Goal: Task Accomplishment & Management: Manage account settings

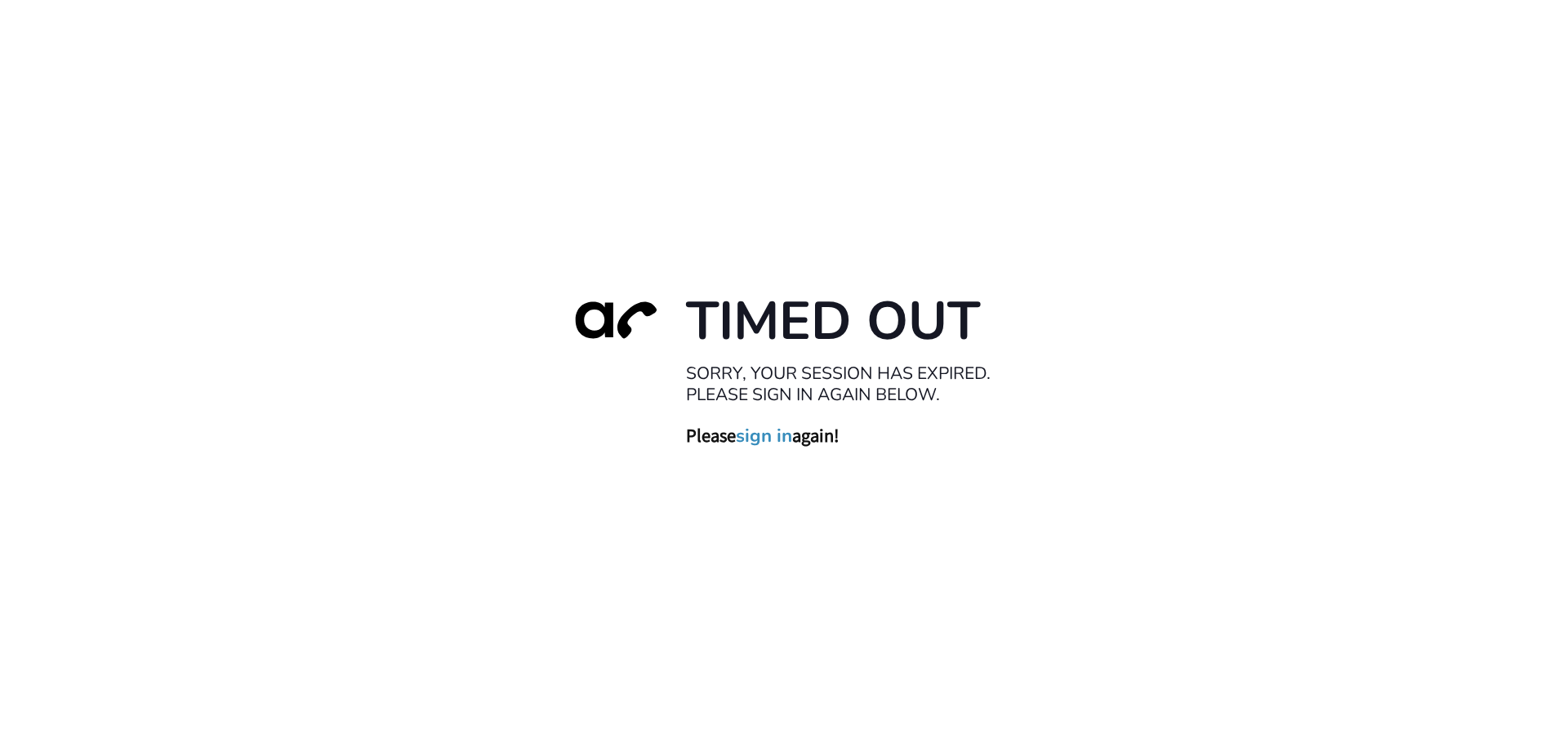
click at [773, 437] on link "sign in" at bounding box center [764, 436] width 56 height 23
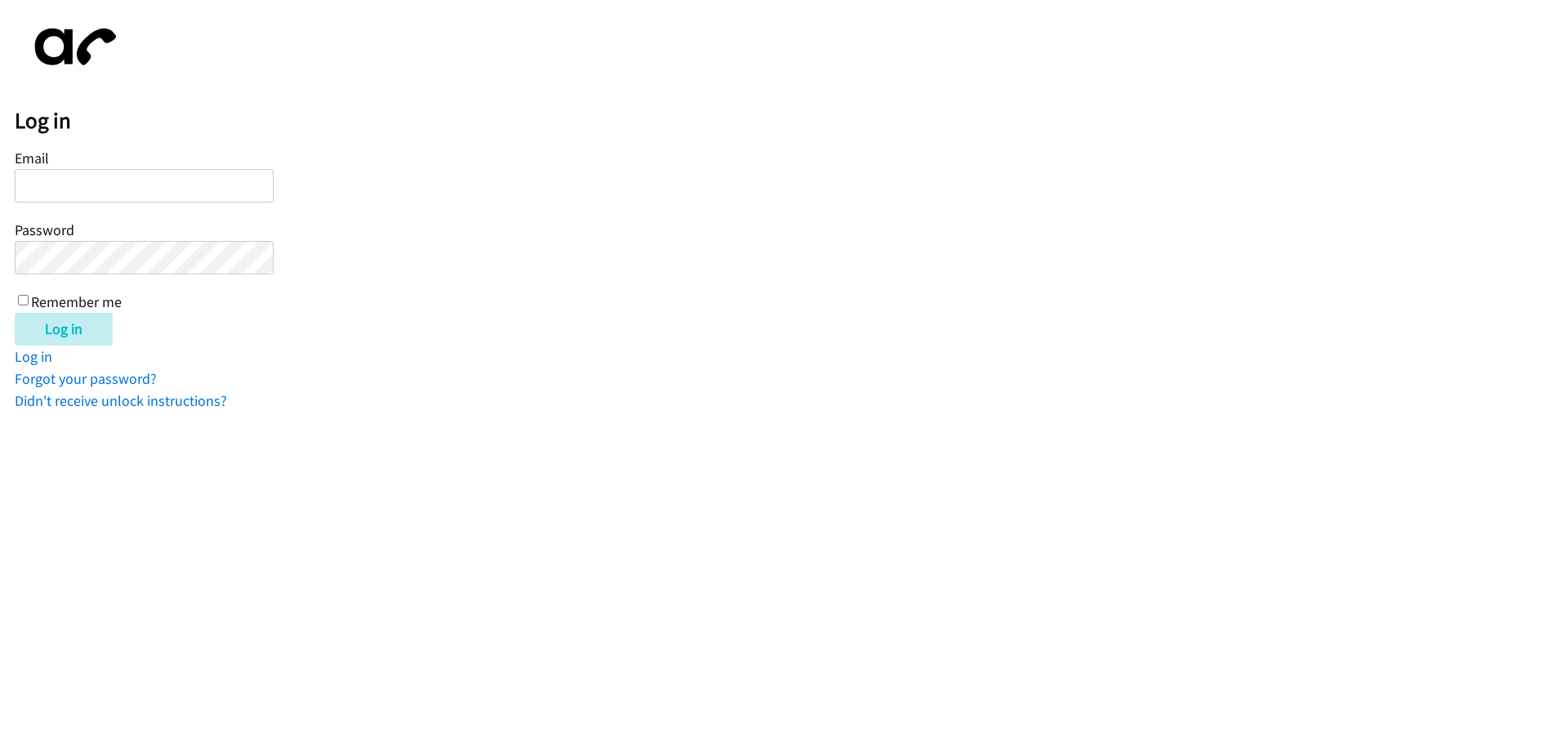
click at [133, 191] on input "Email" at bounding box center [144, 186] width 259 height 33
type input "[EMAIL_ADDRESS][DOMAIN_NAME]"
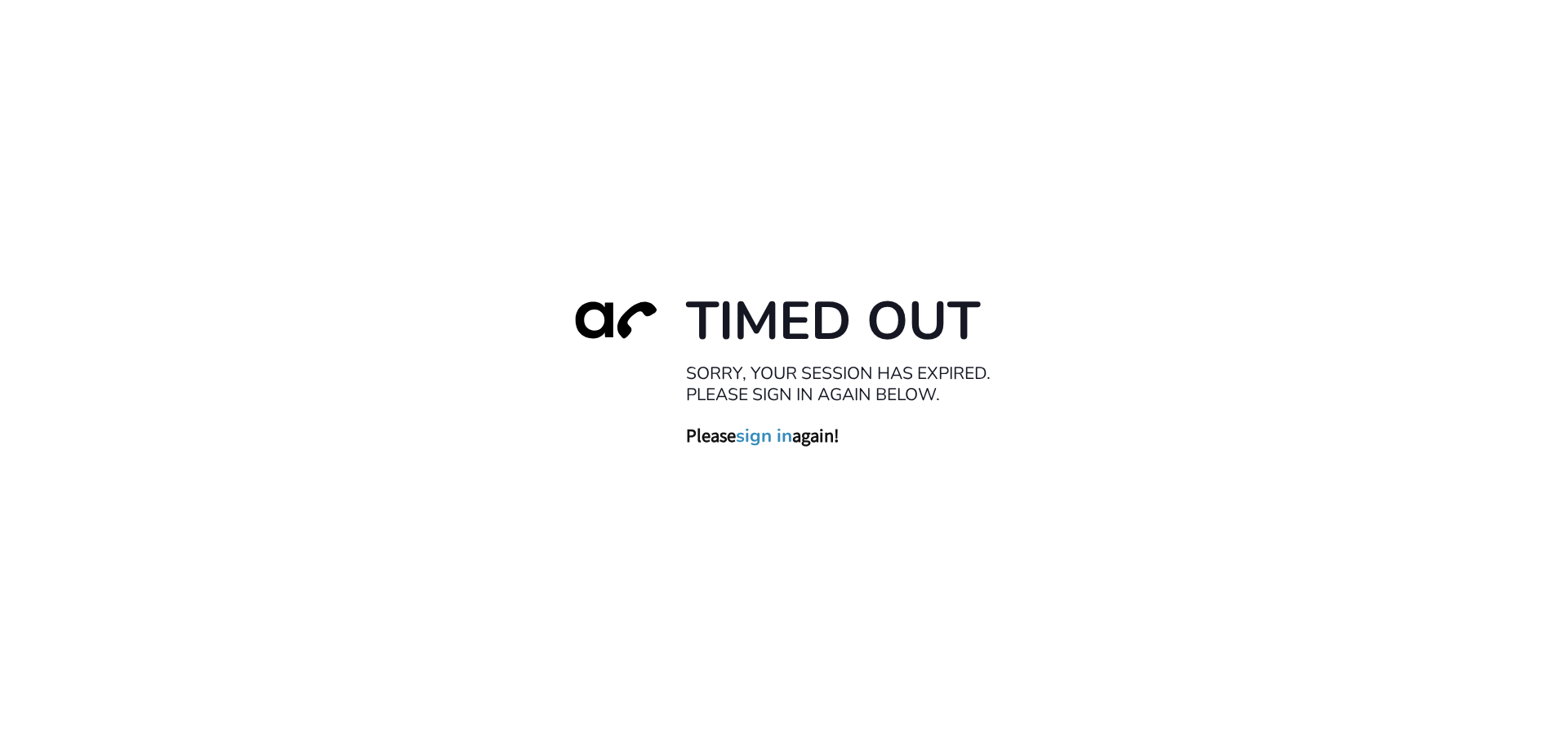
drag, startPoint x: 750, startPoint y: 442, endPoint x: 773, endPoint y: 444, distance: 23.1
click at [752, 442] on link "sign in" at bounding box center [764, 436] width 56 height 23
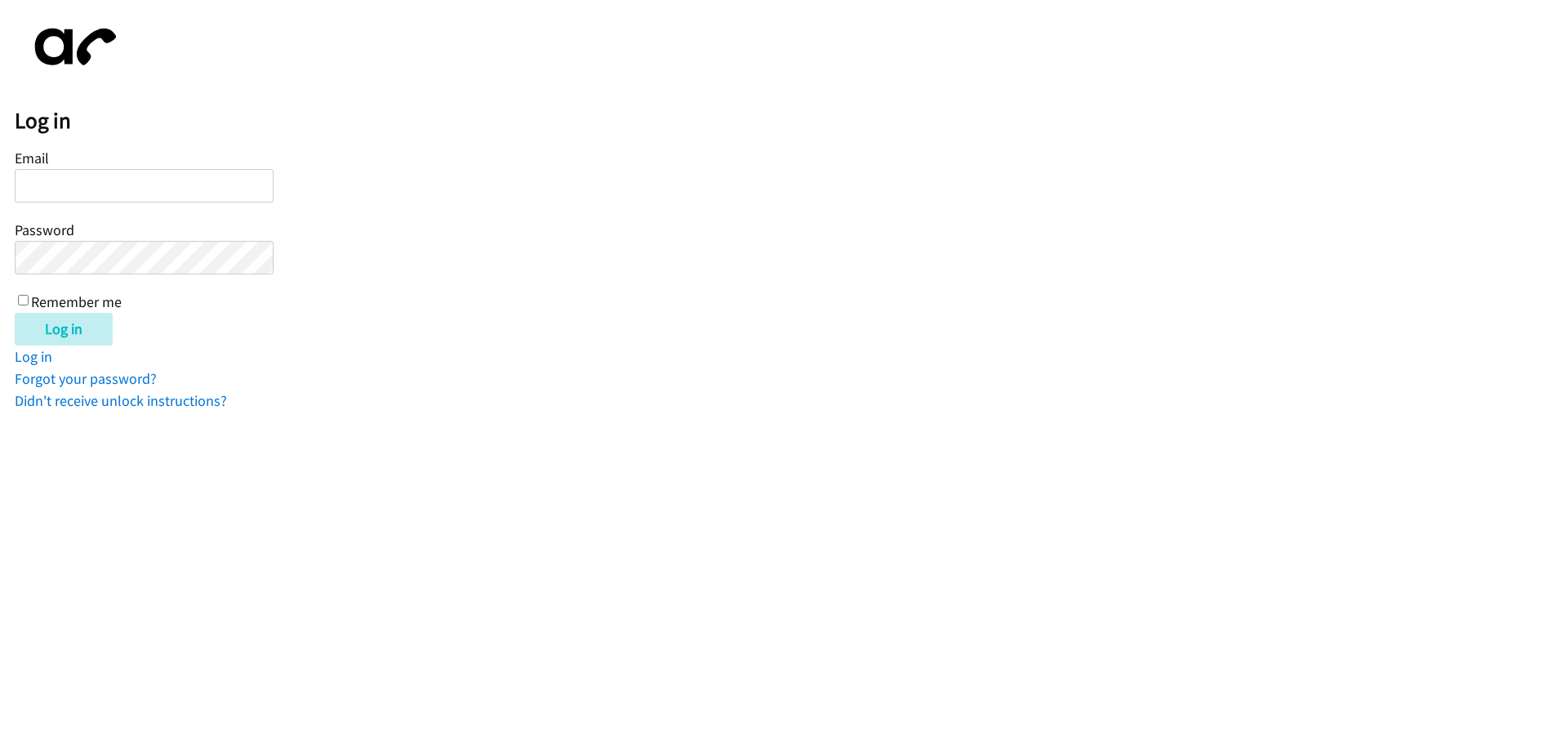
drag, startPoint x: 0, startPoint y: 0, endPoint x: 772, endPoint y: 443, distance: 890.1
click at [773, 412] on html "Log in Email Password Remember me Log in Log in Forgot your password? Didn't re…" at bounding box center [784, 206] width 1568 height 412
click at [36, 160] on label "Email" at bounding box center [32, 157] width 34 height 18
click at [36, 170] on input "Email" at bounding box center [144, 186] width 259 height 33
click at [53, 186] on input "Email" at bounding box center [144, 186] width 259 height 33
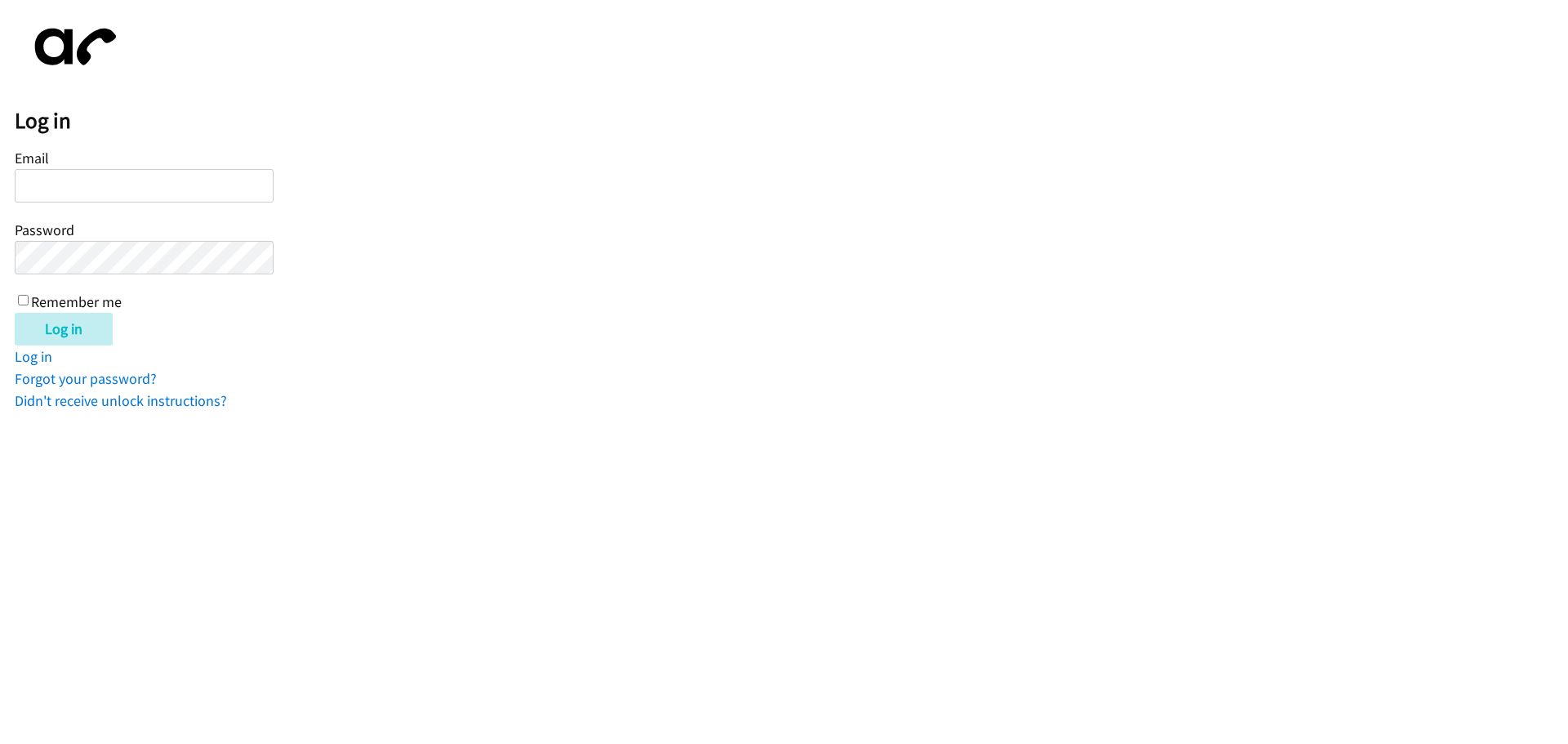
type input "nweber@lendingpoint.com"
click at [15, 313] on input "Log in" at bounding box center [64, 329] width 98 height 33
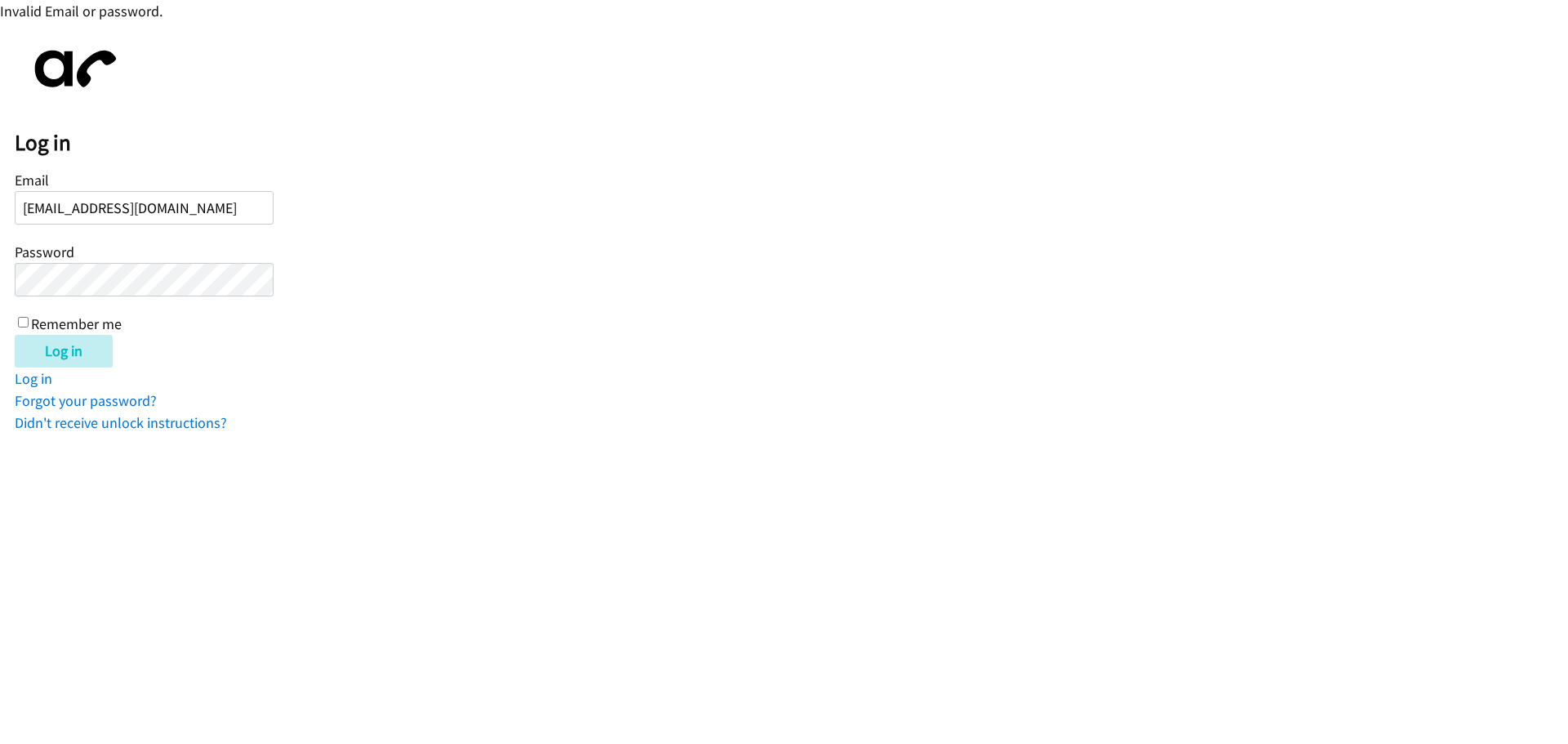
click at [15, 335] on input "Log in" at bounding box center [64, 350] width 98 height 33
click at [87, 400] on link "Forgot your password?" at bounding box center [86, 401] width 142 height 18
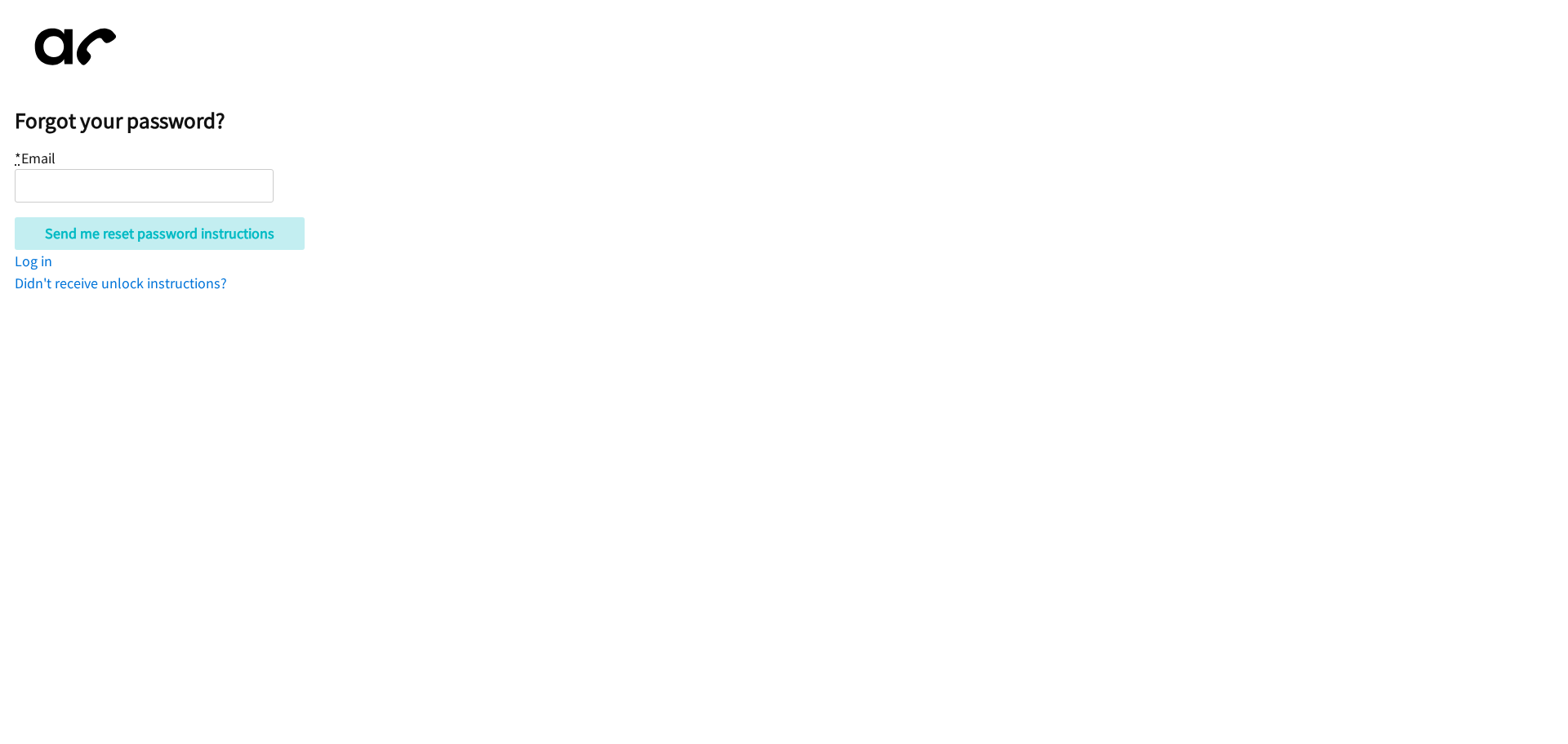
type input "[EMAIL_ADDRESS][DOMAIN_NAME]"
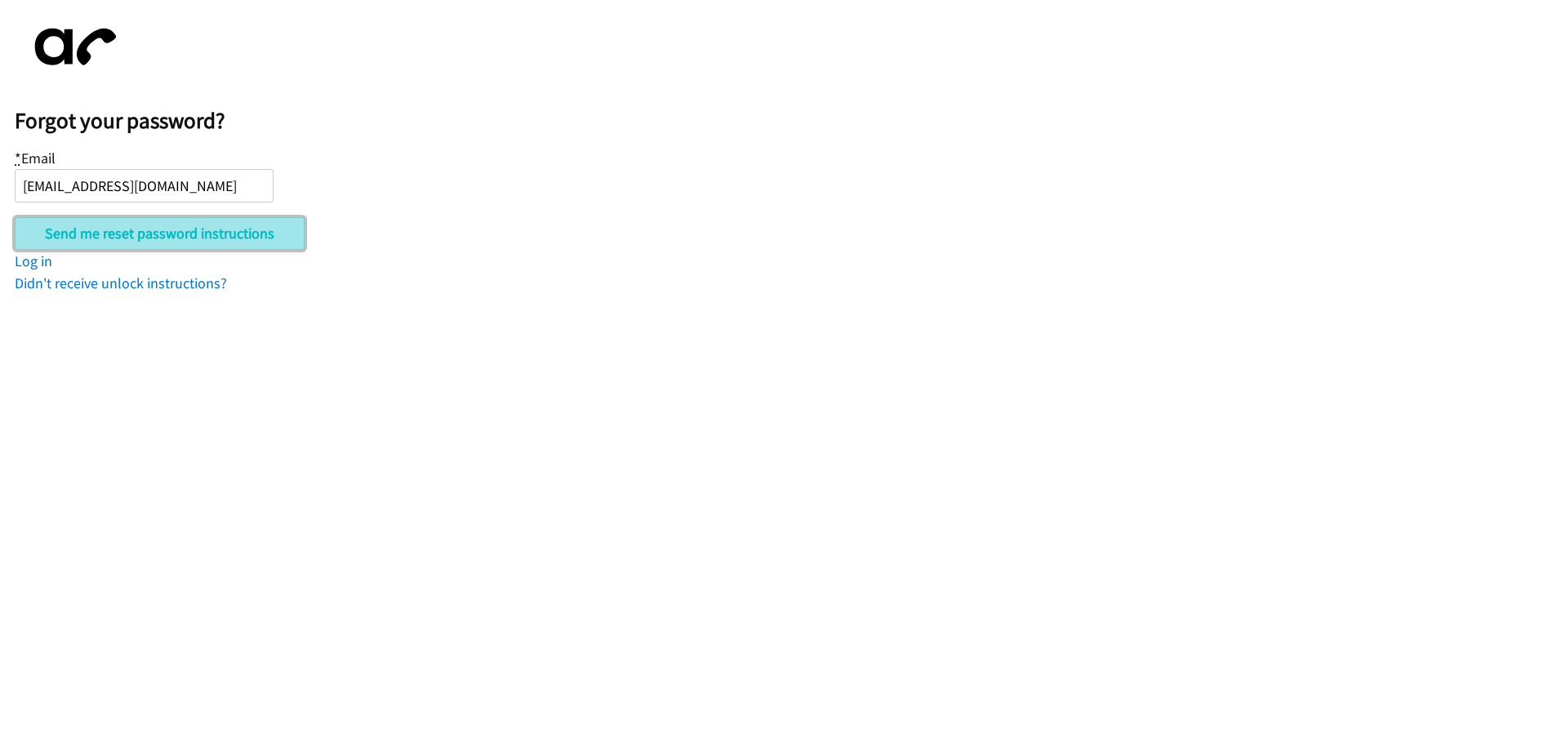
click at [197, 238] on input "Send me reset password instructions" at bounding box center [160, 233] width 290 height 33
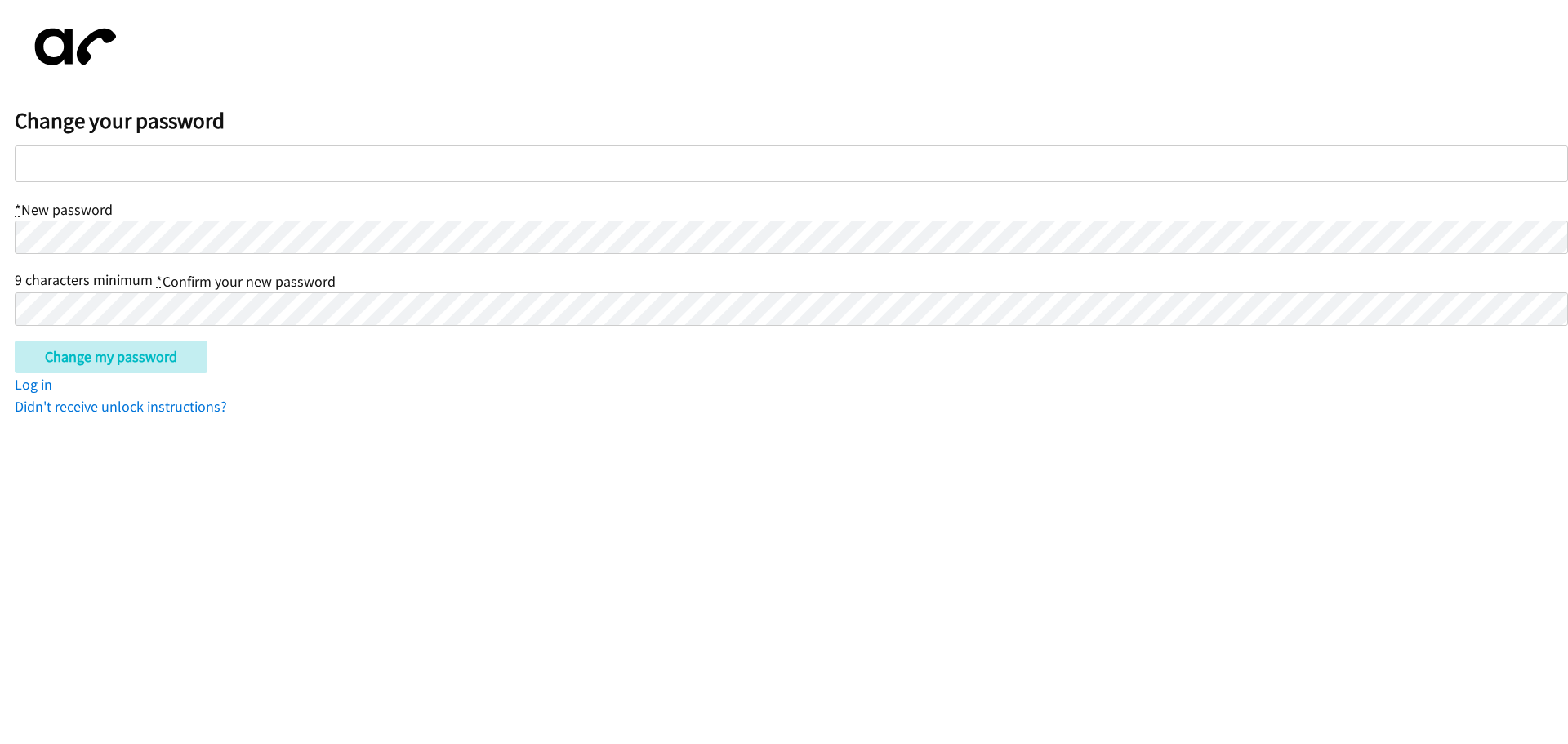
click at [93, 166] on div at bounding box center [791, 164] width 1553 height 37
click at [54, 360] on input "Change my password" at bounding box center [111, 357] width 193 height 33
